Goal: Task Accomplishment & Management: Manage account settings

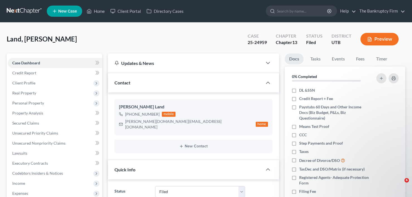
select select "3"
click at [75, 42] on div "Land, [PERSON_NAME] Upgraded Case 25-24959 Chapter Chapter 13 Status Filed Dist…" at bounding box center [206, 41] width 399 height 24
drag, startPoint x: 86, startPoint y: 42, endPoint x: 86, endPoint y: 1, distance: 41.8
click at [86, 42] on div "Land, [PERSON_NAME] Upgraded Case 25-24959 Chapter Chapter 13 Status Filed Dist…" at bounding box center [206, 41] width 399 height 24
click at [91, 33] on div "Land, [PERSON_NAME] Upgraded Case 25-24959 Chapter Chapter 13 Status Filed Dist…" at bounding box center [206, 41] width 399 height 24
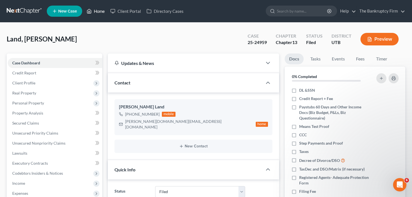
click at [101, 14] on link "Home" at bounding box center [96, 11] width 24 height 10
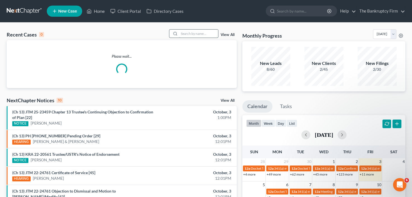
click at [191, 33] on input "search" at bounding box center [198, 34] width 39 height 8
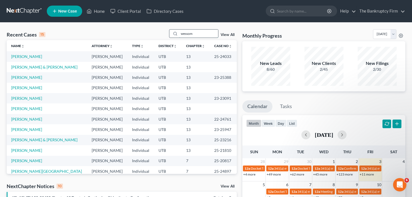
type input "wessom"
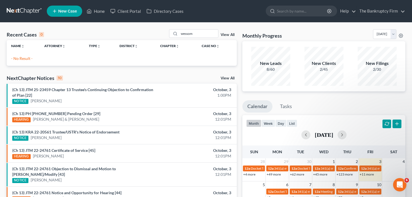
click at [228, 34] on link "View All" at bounding box center [228, 35] width 14 height 4
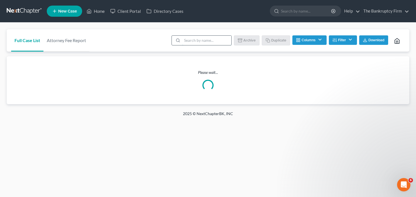
click at [188, 41] on input "search" at bounding box center [206, 40] width 49 height 9
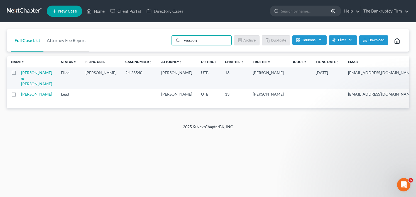
click at [19, 74] on label at bounding box center [19, 74] width 0 height 0
type input "wesson"
click at [21, 74] on input "checkbox" at bounding box center [23, 72] width 4 height 4
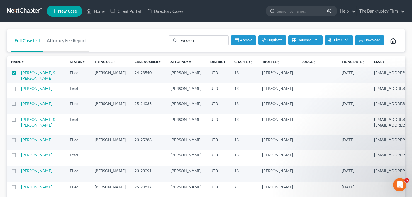
click at [273, 40] on button "Duplicate" at bounding box center [272, 39] width 28 height 9
checkbox input "false"
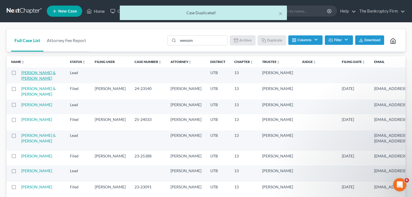
drag, startPoint x: 32, startPoint y: 80, endPoint x: 26, endPoint y: 80, distance: 6.2
click at [26, 80] on td "[PERSON_NAME] & [PERSON_NAME]" at bounding box center [43, 75] width 44 height 16
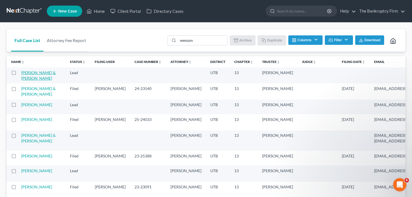
click at [29, 79] on link "[PERSON_NAME] & [PERSON_NAME]" at bounding box center [38, 75] width 35 height 10
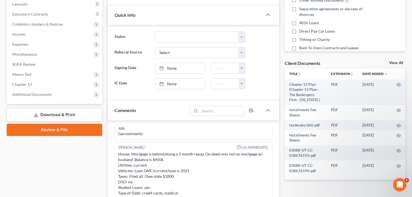
scroll to position [139, 0]
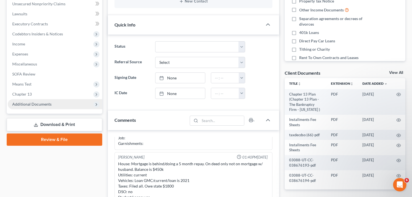
click at [27, 103] on span "Additional Documents" at bounding box center [31, 104] width 39 height 5
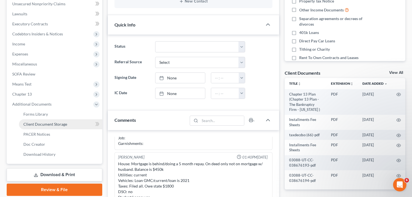
click at [45, 125] on span "Client Document Storage" at bounding box center [45, 124] width 44 height 5
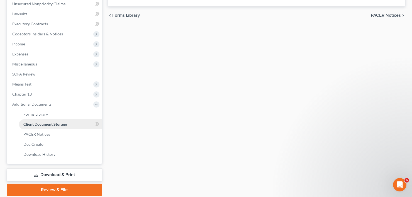
scroll to position [55, 0]
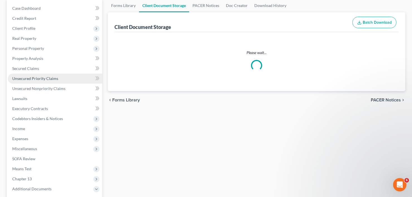
select select "53"
select select "26"
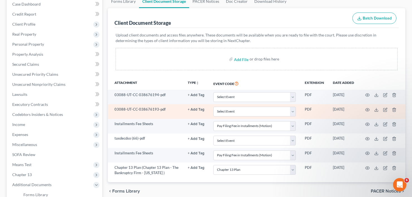
scroll to position [84, 0]
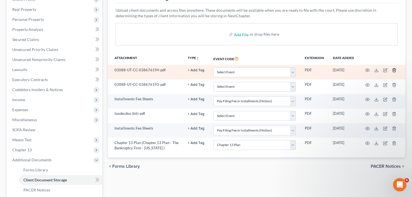
click at [394, 70] on icon "button" at bounding box center [394, 70] width 4 height 4
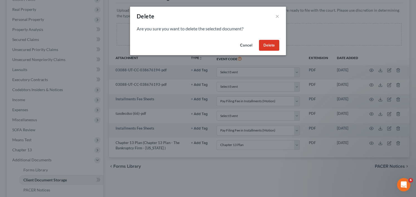
click at [271, 46] on button "Delete" at bounding box center [269, 45] width 20 height 11
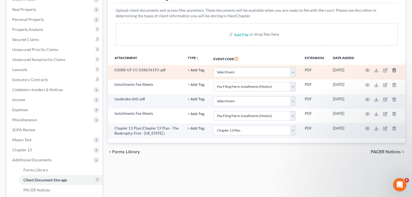
click at [394, 68] on icon "button" at bounding box center [394, 70] width 4 height 4
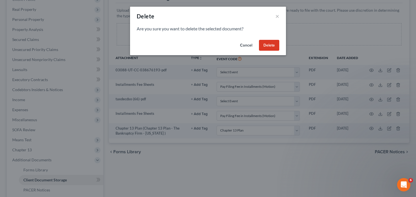
click at [266, 45] on button "Delete" at bounding box center [269, 45] width 20 height 11
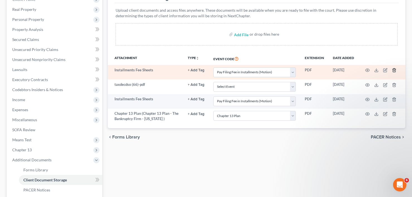
click at [394, 70] on line "button" at bounding box center [394, 70] width 0 height 1
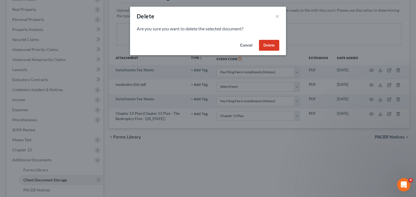
click at [267, 45] on button "Delete" at bounding box center [269, 45] width 20 height 11
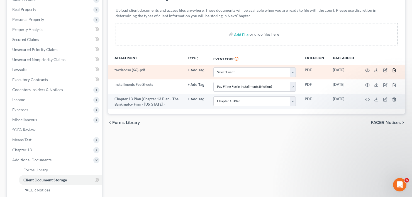
click at [394, 70] on icon "button" at bounding box center [394, 70] width 4 height 4
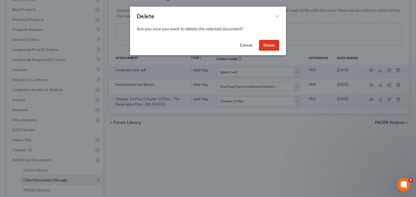
click at [268, 47] on button "Delete" at bounding box center [269, 45] width 20 height 11
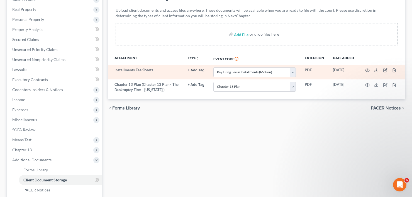
click at [397, 72] on td at bounding box center [382, 72] width 47 height 14
click at [394, 70] on line "button" at bounding box center [394, 70] width 0 height 1
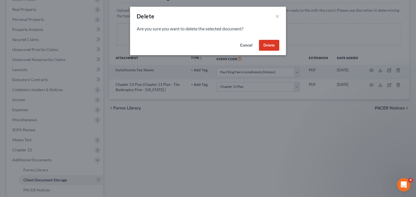
click at [262, 45] on button "Delete" at bounding box center [269, 45] width 20 height 11
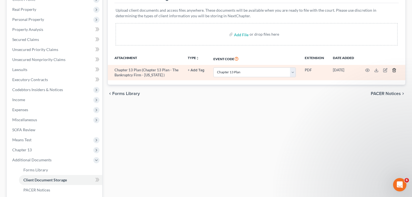
click at [394, 70] on icon "button" at bounding box center [394, 70] width 4 height 4
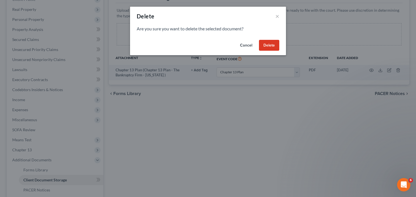
click at [272, 43] on button "Delete" at bounding box center [269, 45] width 20 height 11
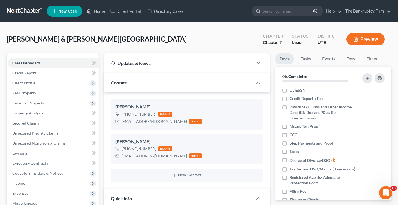
scroll to position [70, 0]
